Goal: Book appointment/travel/reservation

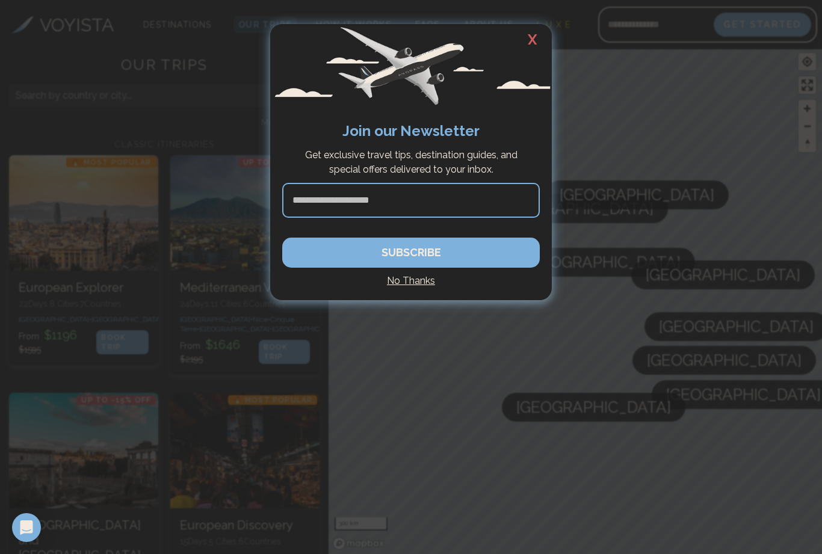
click at [532, 42] on h2 "X" at bounding box center [532, 39] width 39 height 31
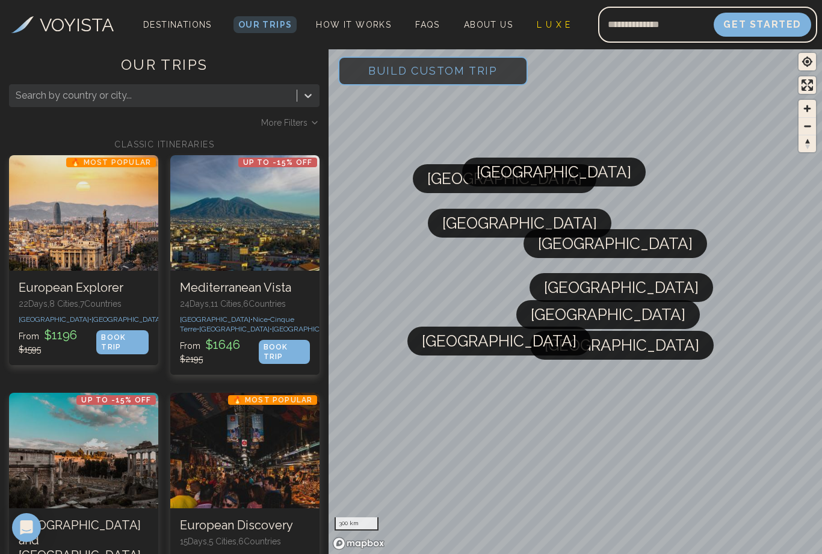
click at [479, 71] on span "Build Custom Trip" at bounding box center [433, 70] width 168 height 51
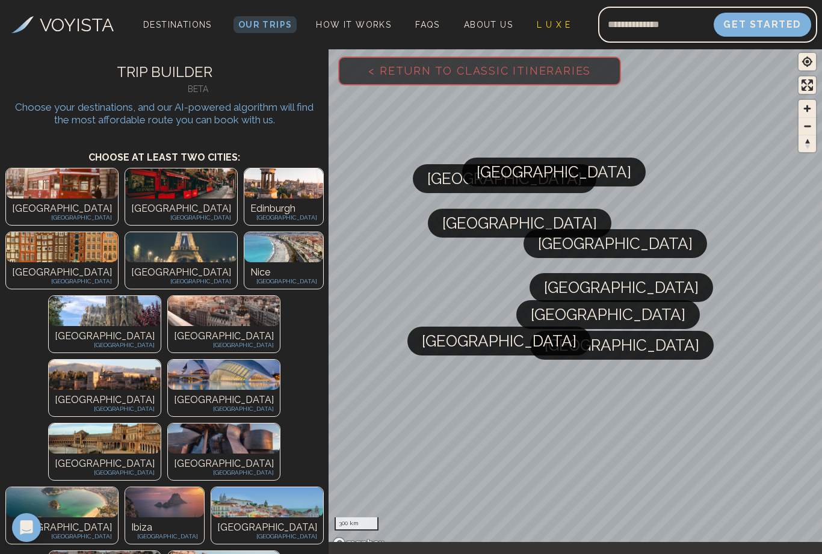
click at [56, 197] on img at bounding box center [62, 183] width 112 height 30
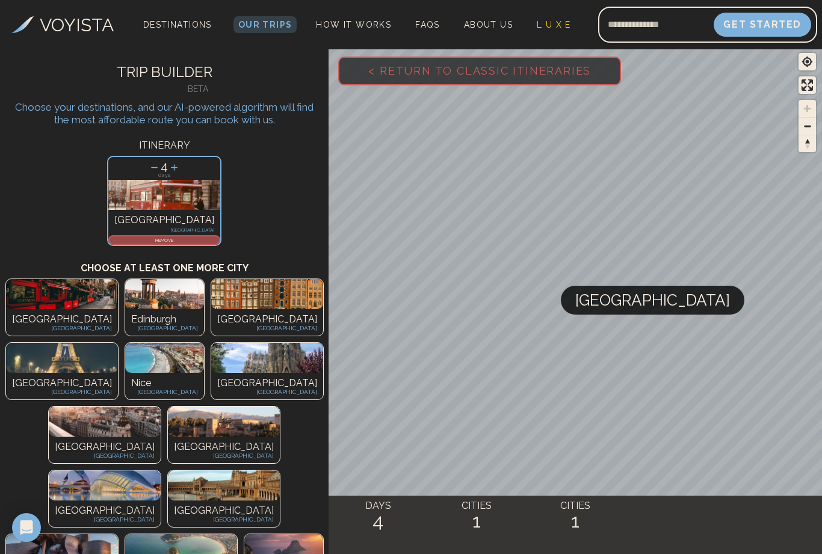
click at [118, 343] on img at bounding box center [62, 358] width 112 height 30
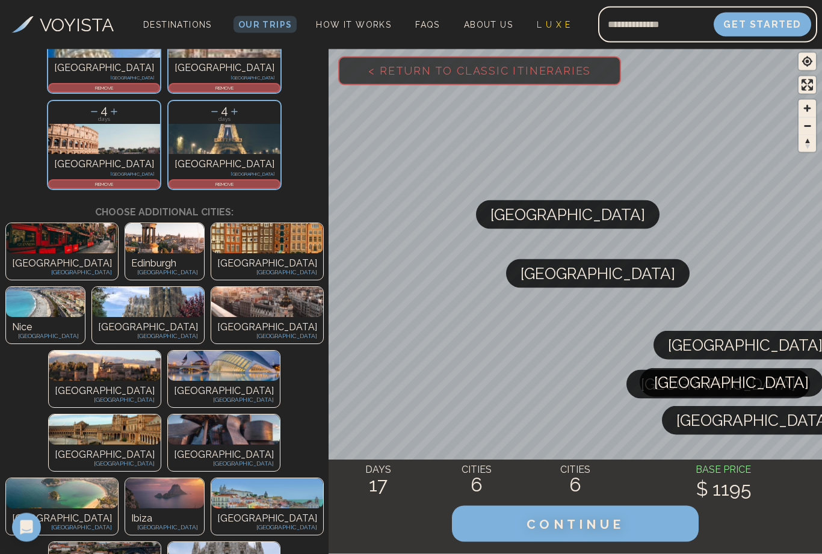
scroll to position [248, 0]
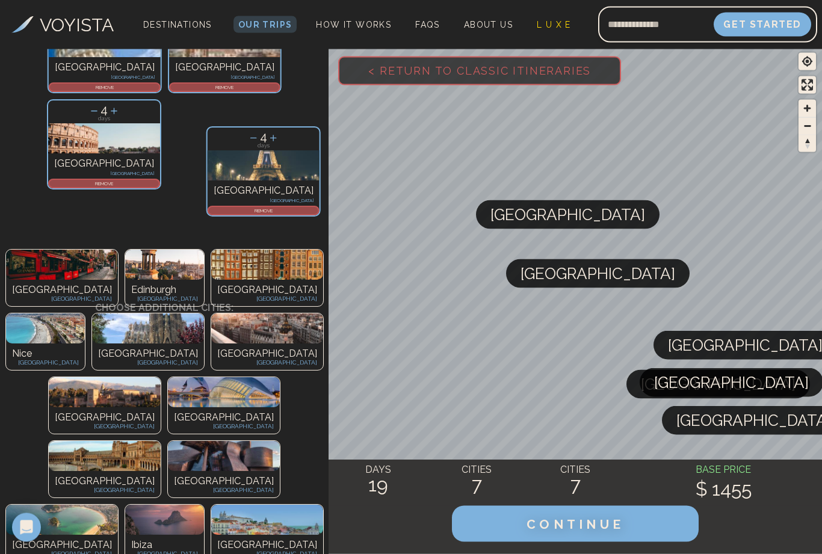
scroll to position [249, 0]
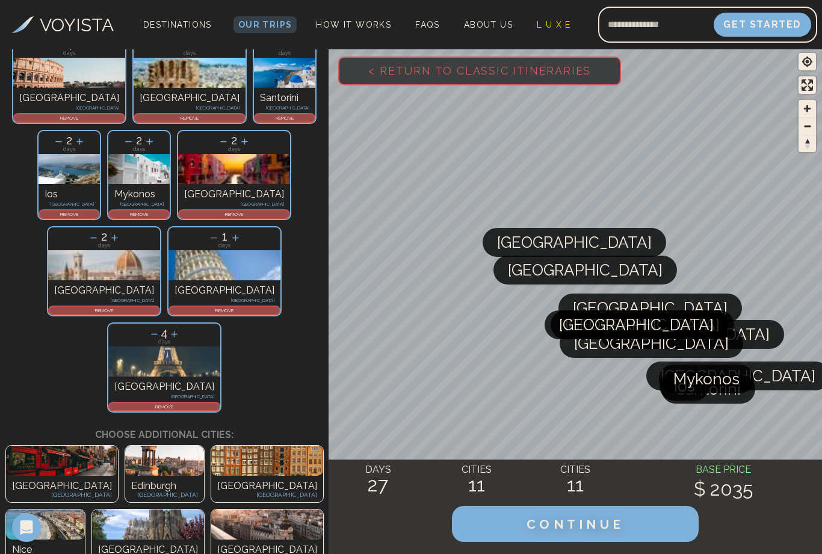
scroll to position [218, 0]
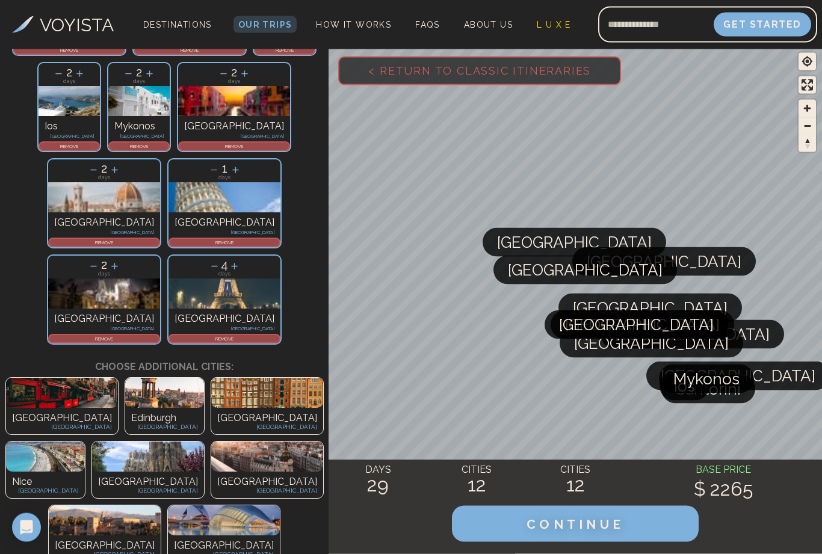
scroll to position [289, 0]
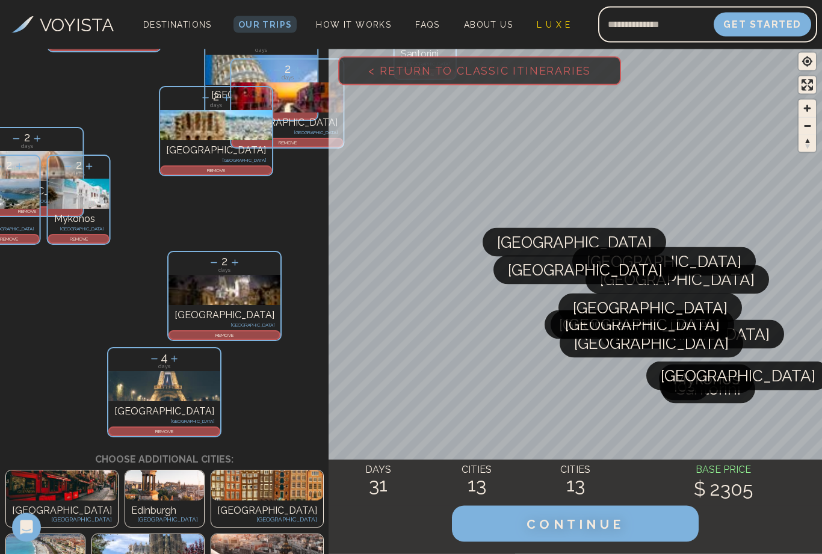
scroll to position [290, 0]
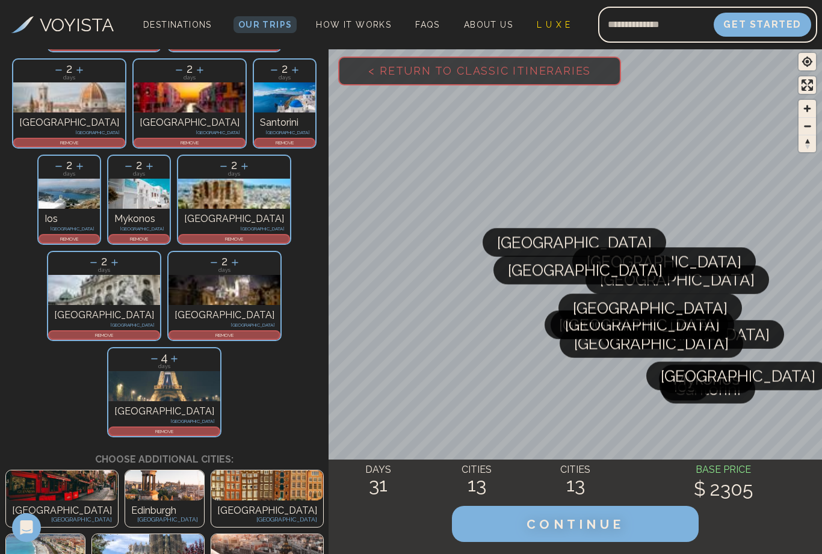
click at [204, 534] on img at bounding box center [148, 549] width 112 height 30
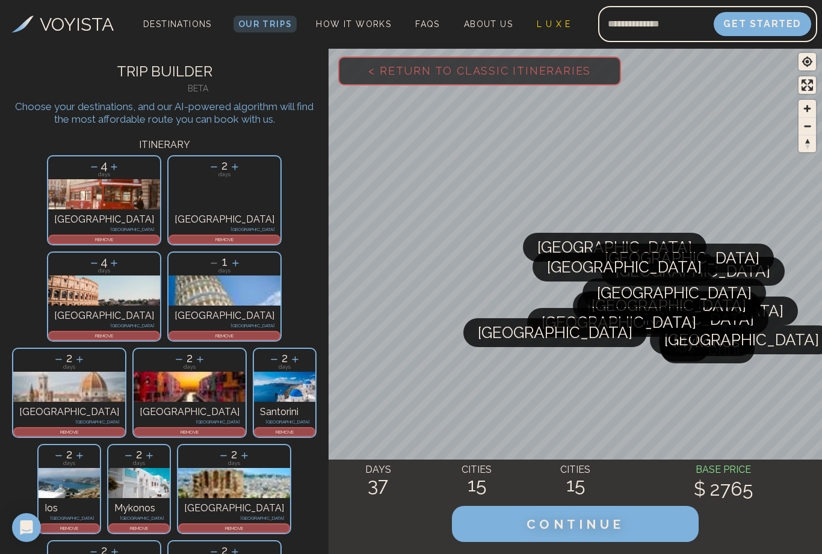
scroll to position [0, 0]
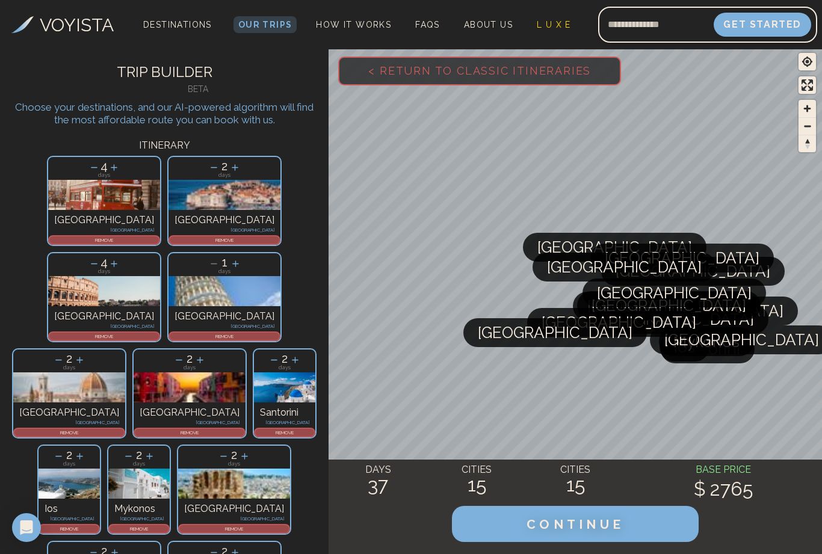
click at [372, 65] on span "< Return to Classic Itineraries" at bounding box center [479, 70] width 261 height 51
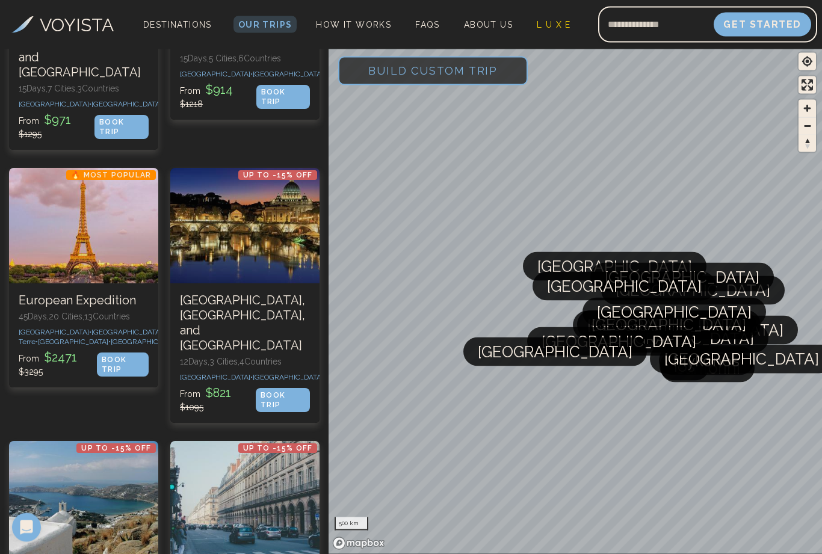
scroll to position [483, 0]
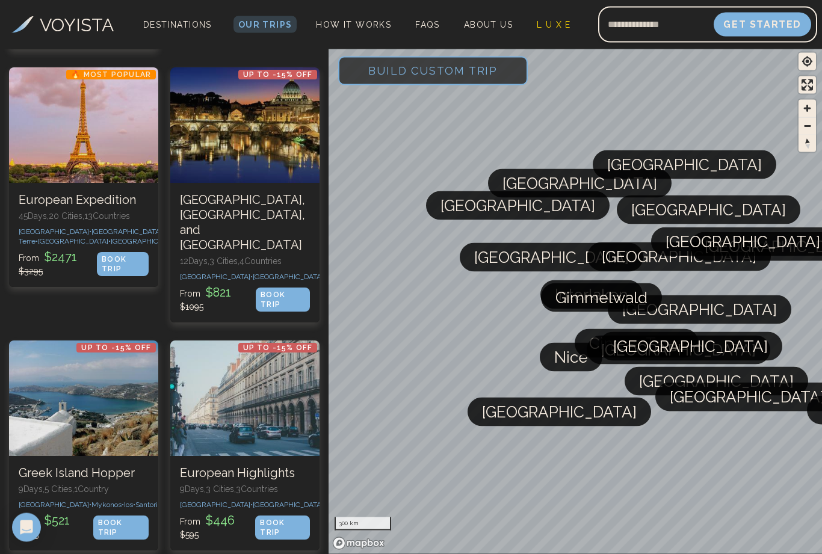
click at [260, 417] on div at bounding box center [244, 399] width 149 height 116
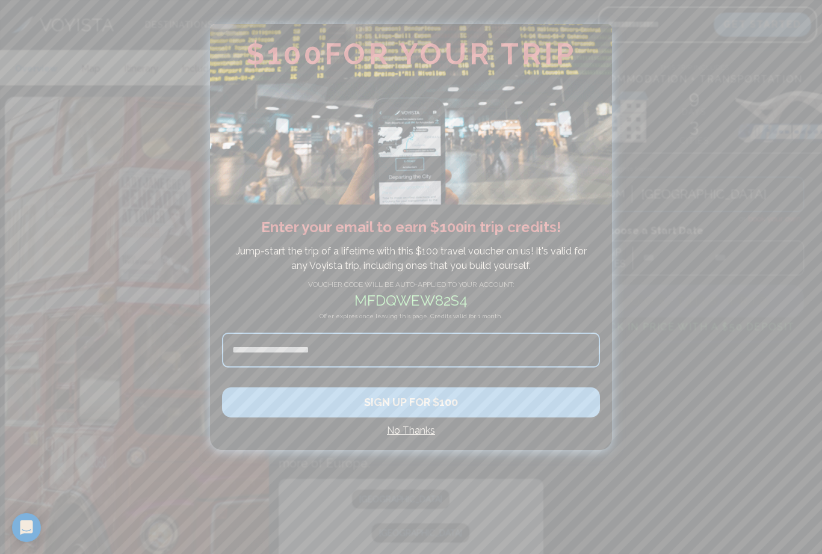
click at [415, 436] on h4 "No Thanks" at bounding box center [411, 431] width 378 height 14
